Goal: Information Seeking & Learning: Learn about a topic

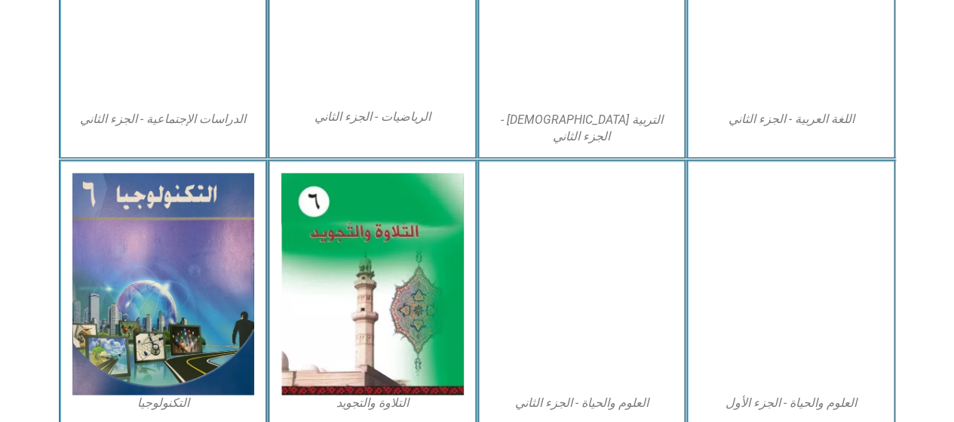
scroll to position [889, 0]
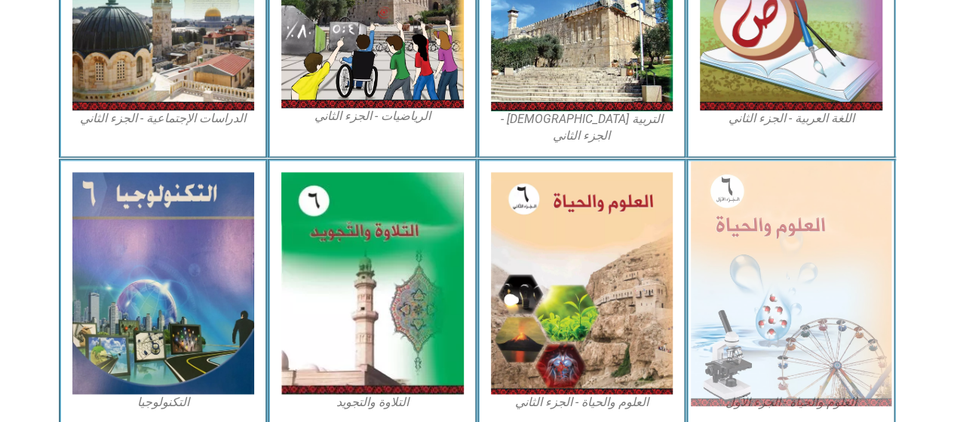
click at [832, 176] on img at bounding box center [791, 283] width 201 height 244
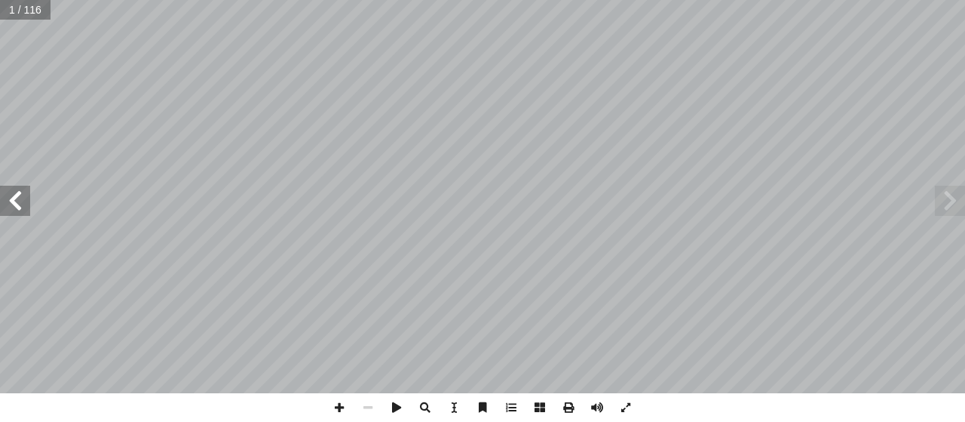
click at [14, 206] on span at bounding box center [15, 200] width 30 height 30
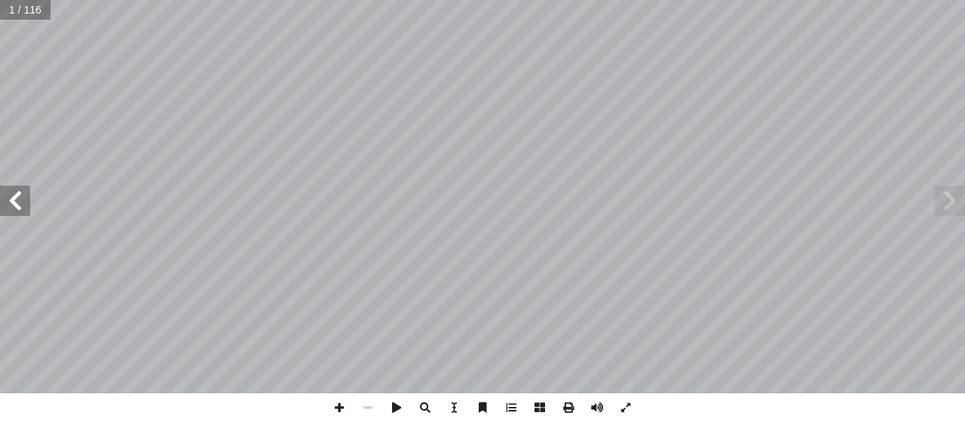
click at [14, 206] on span at bounding box center [15, 200] width 30 height 30
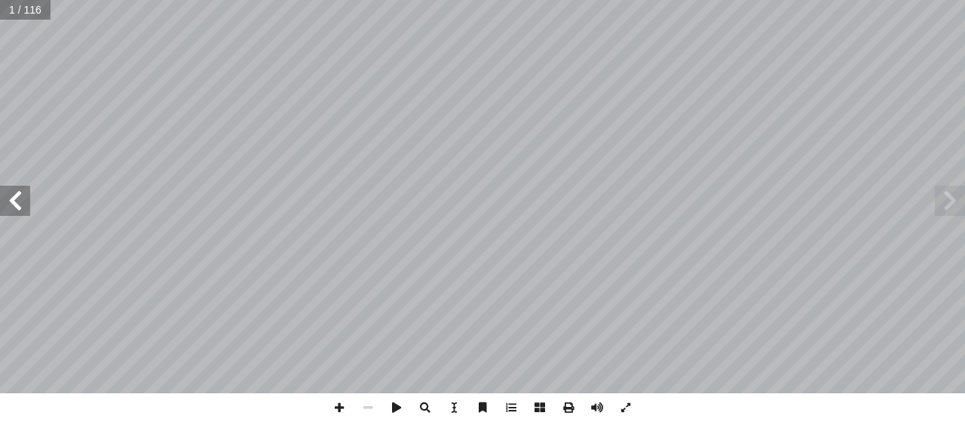
click at [14, 206] on span at bounding box center [15, 200] width 30 height 30
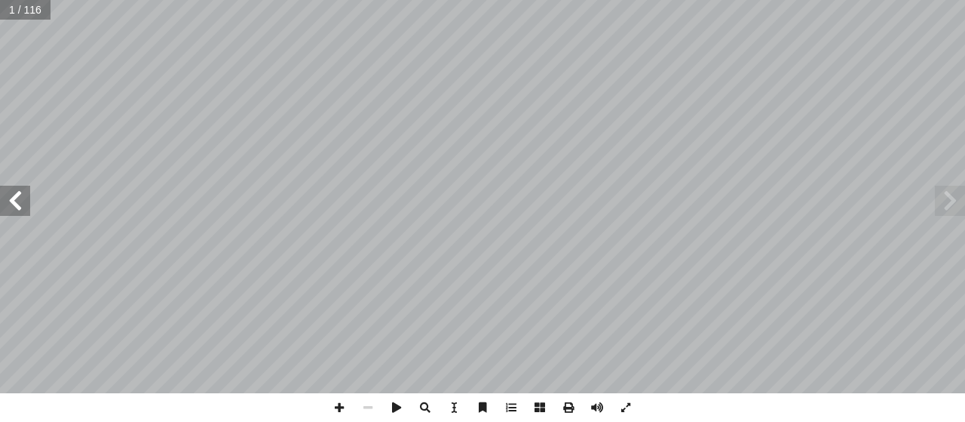
click at [14, 206] on span at bounding box center [15, 200] width 30 height 30
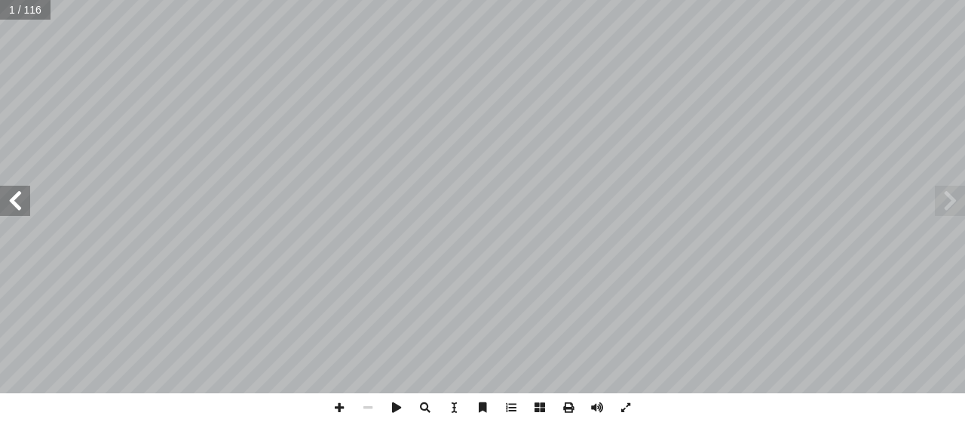
click at [14, 206] on span at bounding box center [15, 200] width 30 height 30
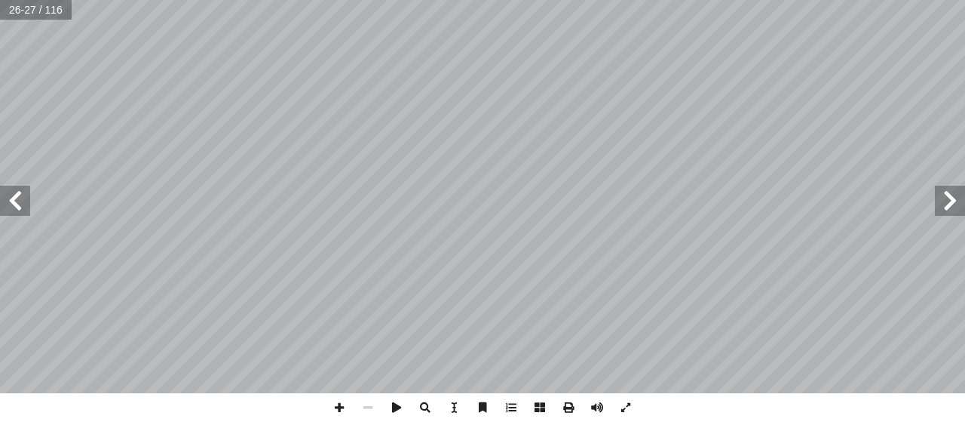
click at [15, 201] on span at bounding box center [15, 200] width 30 height 30
click at [12, 195] on span at bounding box center [15, 200] width 30 height 30
click at [418, 137] on html "الصفحة الرئيسية الصف الأول الصف الثاني الصف الثالث الصف الرابع الصف الخامس الصف…" at bounding box center [482, 68] width 965 height 137
click at [419, 137] on html "الصفحة الرئيسية الصف الأول الصف الثاني الصف الثالث الصف الرابع الصف الخامس الصف…" at bounding box center [482, 68] width 965 height 137
click at [620, 0] on html "الصفحة الرئيسية الصف الأول الصف الثاني الصف الثالث الصف الرابع الصف الخامس الصف…" at bounding box center [482, 68] width 965 height 137
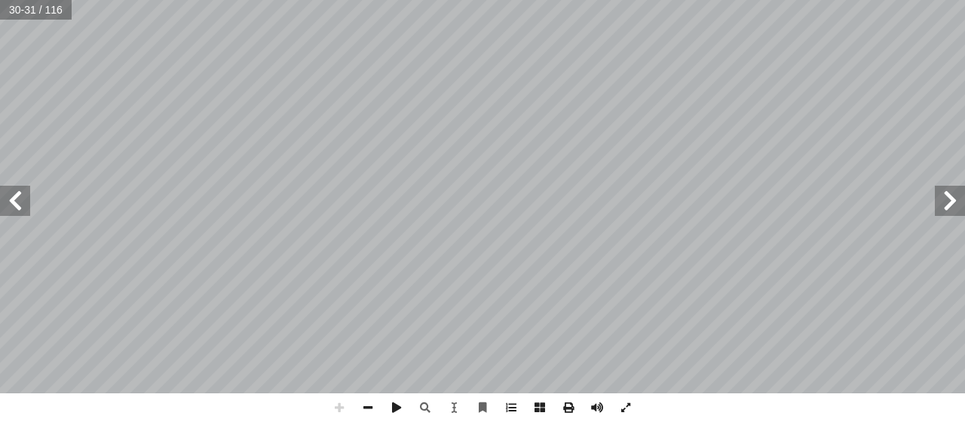
click at [667, 0] on html "الصفحة الرئيسية الصف الأول الصف الثاني الصف الثالث الصف الرابع الصف الخامس الصف…" at bounding box center [482, 68] width 965 height 137
